Goal: Entertainment & Leisure: Consume media (video, audio)

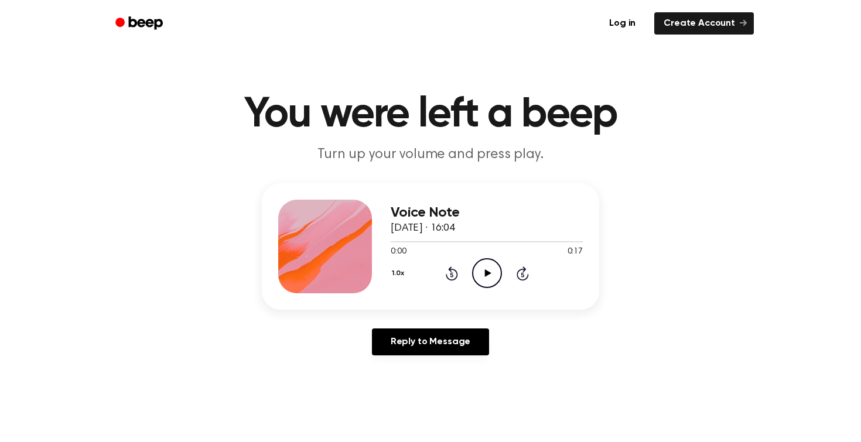
click at [491, 267] on icon "Play Audio" at bounding box center [487, 273] width 30 height 30
click at [483, 274] on icon "Play Audio" at bounding box center [487, 273] width 30 height 30
click at [484, 269] on icon "Play Audio" at bounding box center [487, 273] width 30 height 30
click at [491, 265] on icon "Play Audio" at bounding box center [487, 273] width 30 height 30
click at [491, 278] on icon "Play Audio" at bounding box center [487, 273] width 30 height 30
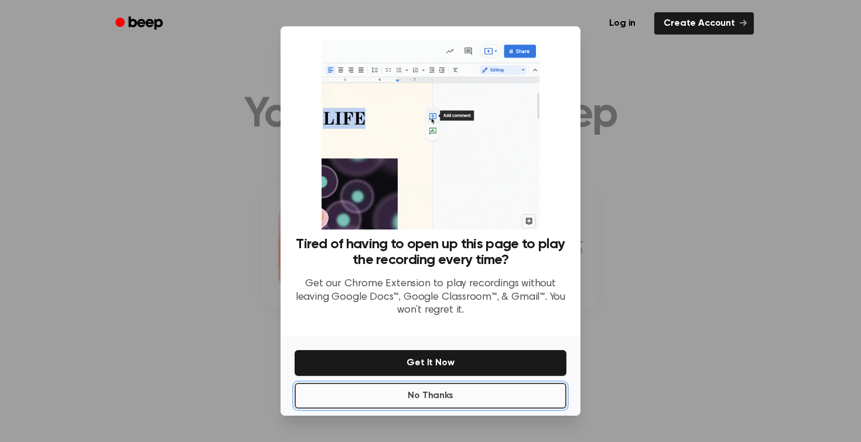
click at [464, 397] on button "No Thanks" at bounding box center [431, 396] width 272 height 26
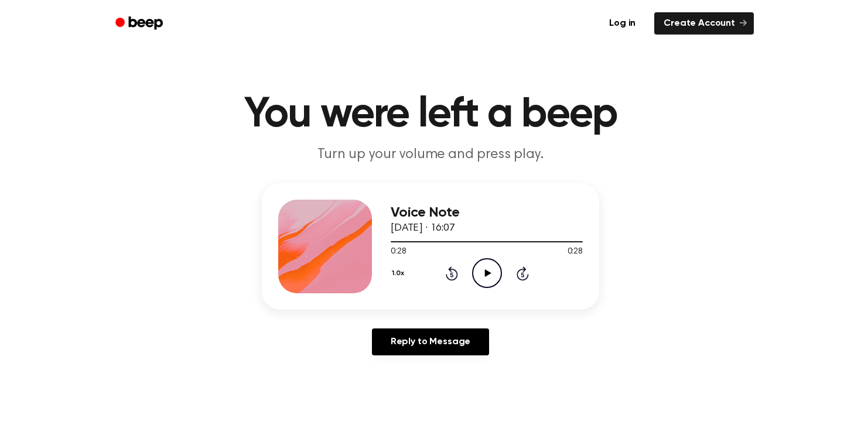
click at [486, 278] on icon "Play Audio" at bounding box center [487, 273] width 30 height 30
click at [486, 278] on icon "Pause Audio" at bounding box center [487, 273] width 30 height 30
click at [487, 268] on icon "Play Audio" at bounding box center [487, 273] width 30 height 30
click at [483, 276] on icon "Play Audio" at bounding box center [487, 273] width 30 height 30
click at [482, 276] on icon "Pause Audio" at bounding box center [487, 273] width 30 height 30
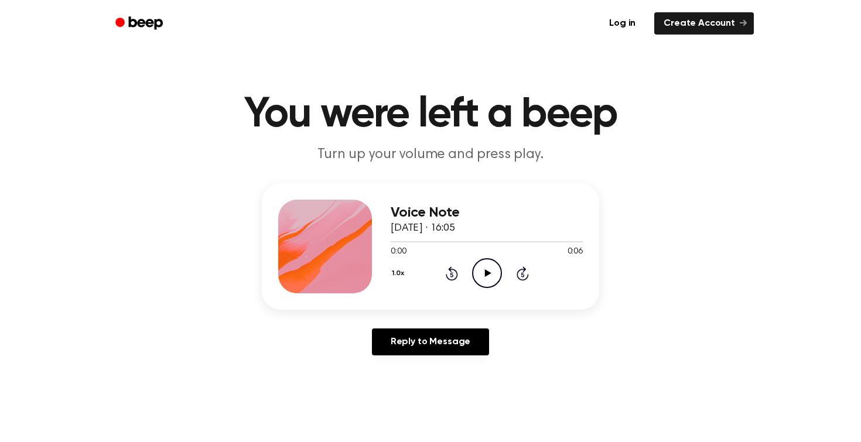
click at [491, 278] on icon "Play Audio" at bounding box center [487, 273] width 30 height 30
click at [482, 272] on icon "Play Audio" at bounding box center [487, 273] width 30 height 30
click at [491, 269] on icon "Play Audio" at bounding box center [487, 273] width 30 height 30
